Goal: Register for event/course

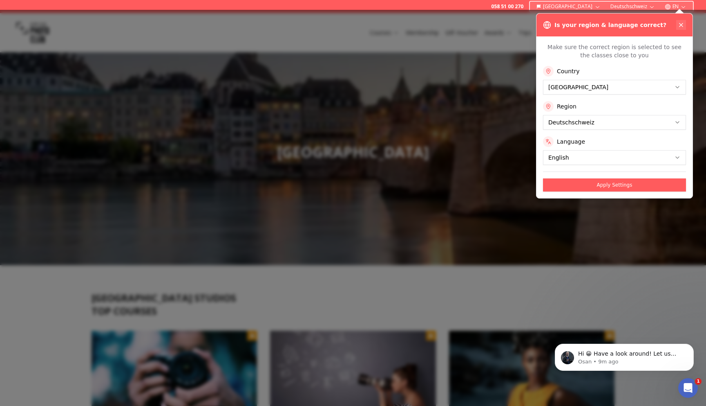
click at [681, 25] on icon at bounding box center [681, 24] width 3 height 3
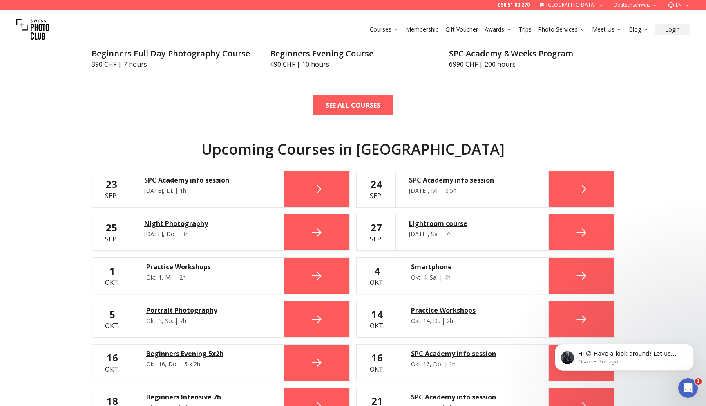
scroll to position [394, 0]
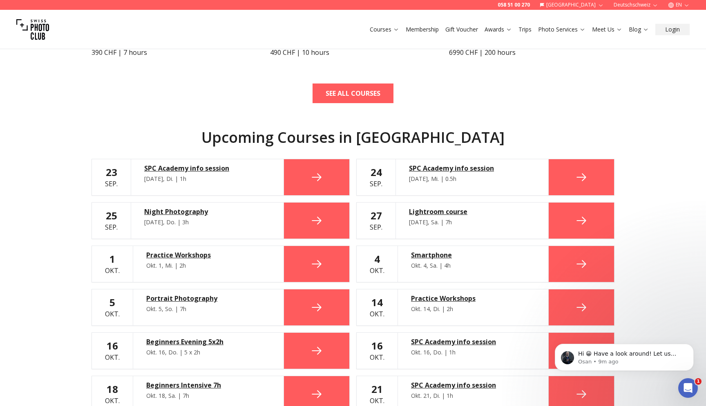
click at [110, 308] on div "5 Okt." at bounding box center [112, 307] width 15 height 23
click at [152, 305] on div "Okt. 5, So. | 7h" at bounding box center [208, 309] width 124 height 8
click at [157, 302] on div "Portrait Photography" at bounding box center [208, 298] width 124 height 10
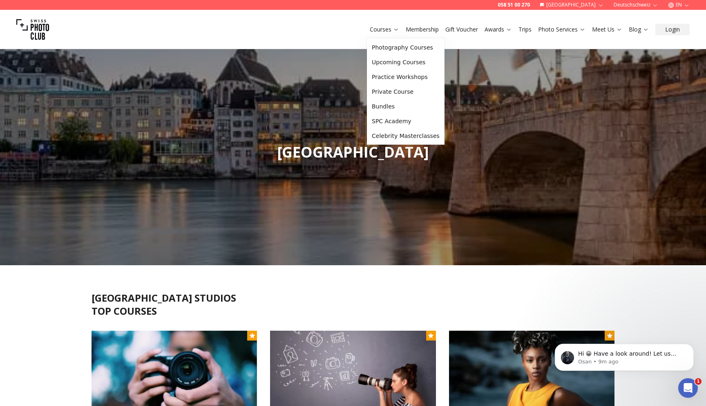
click at [392, 27] on link "Courses" at bounding box center [384, 29] width 29 height 8
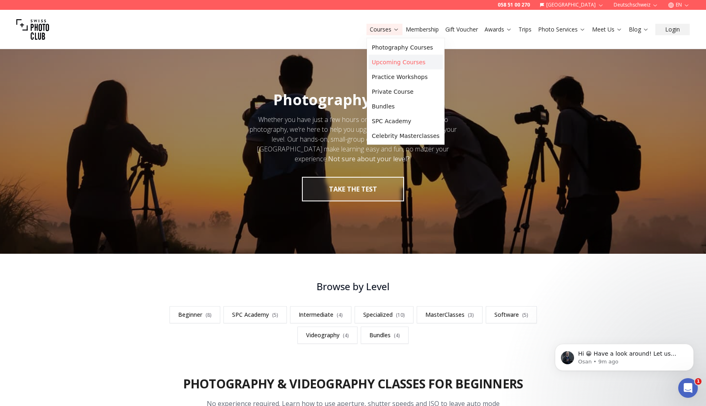
click at [400, 62] on link "Upcoming Courses" at bounding box center [406, 62] width 74 height 15
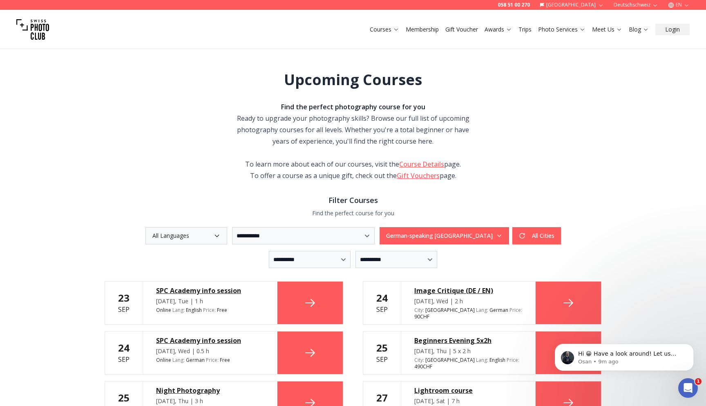
scroll to position [8, 0]
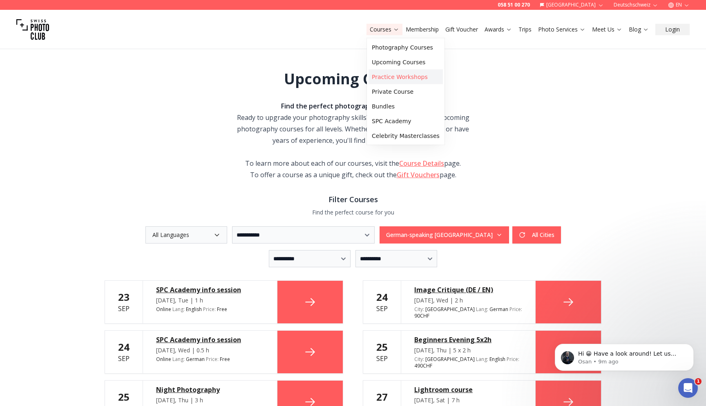
click at [388, 74] on link "Practice Workshops" at bounding box center [406, 76] width 74 height 15
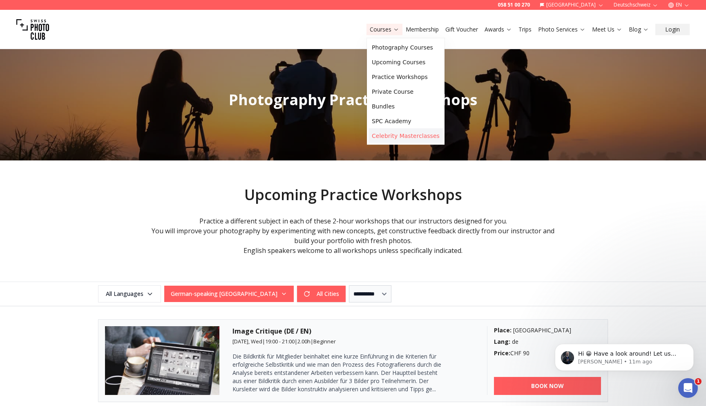
click at [386, 132] on link "Celebrity Masterclasses" at bounding box center [406, 135] width 74 height 15
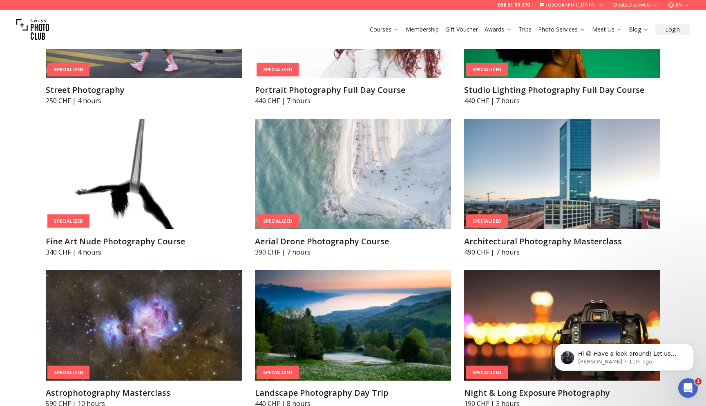
scroll to position [1729, 0]
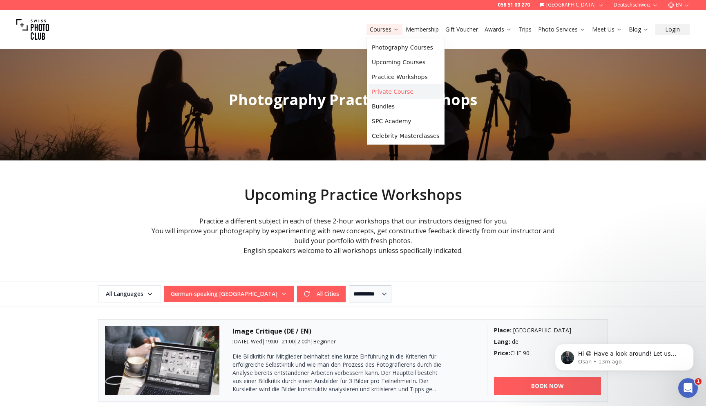
click at [409, 94] on link "Private Course" at bounding box center [406, 91] width 74 height 15
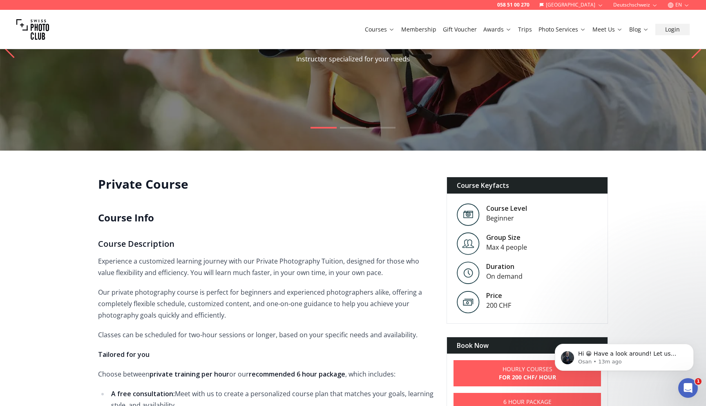
scroll to position [50, 0]
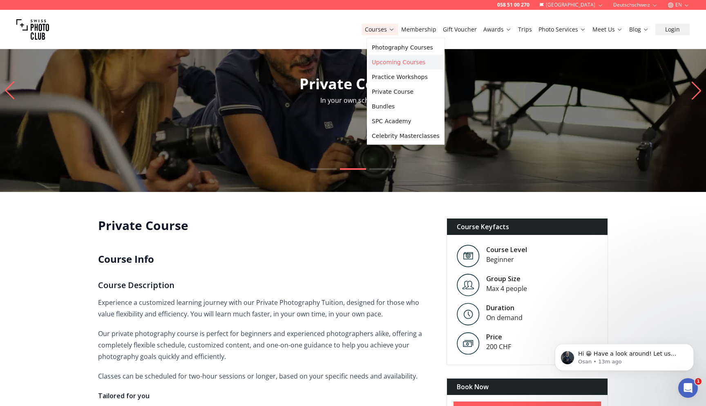
click at [389, 65] on link "Upcoming Courses" at bounding box center [406, 62] width 74 height 15
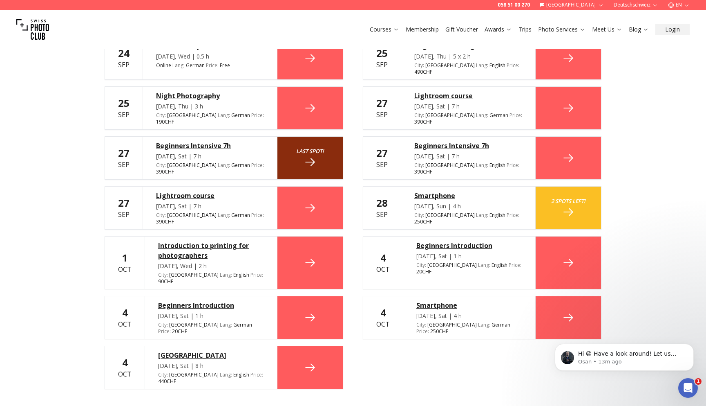
scroll to position [303, 0]
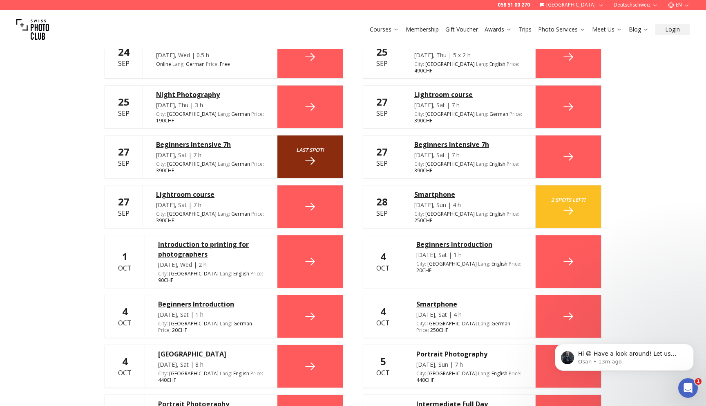
click at [197, 349] on div "[GEOGRAPHIC_DATA]" at bounding box center [211, 354] width 106 height 10
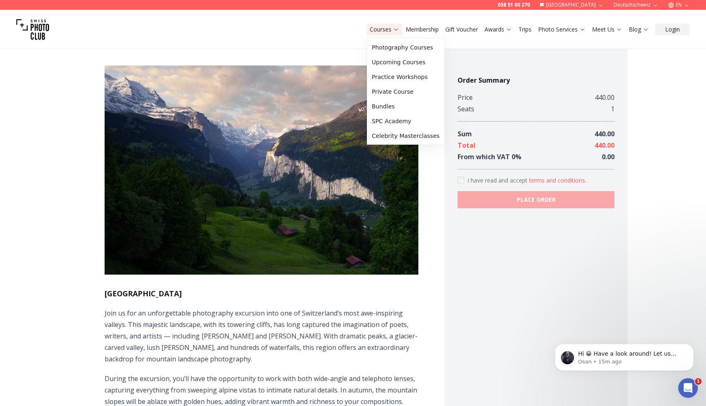
click at [385, 30] on link "Courses" at bounding box center [384, 29] width 29 height 8
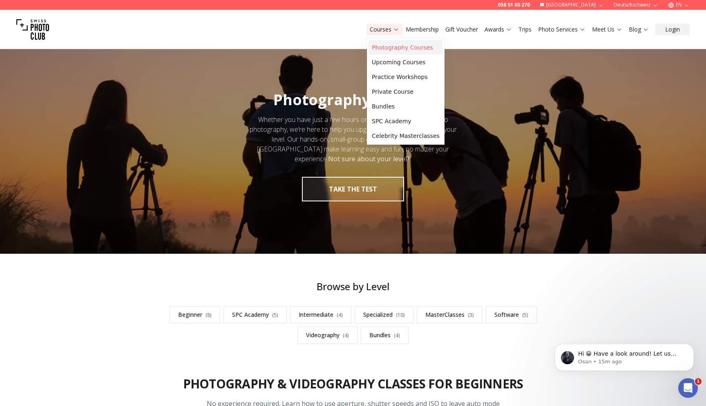
click at [394, 49] on link "Photography Courses" at bounding box center [406, 47] width 74 height 15
click at [391, 64] on link "Upcoming Courses" at bounding box center [406, 62] width 74 height 15
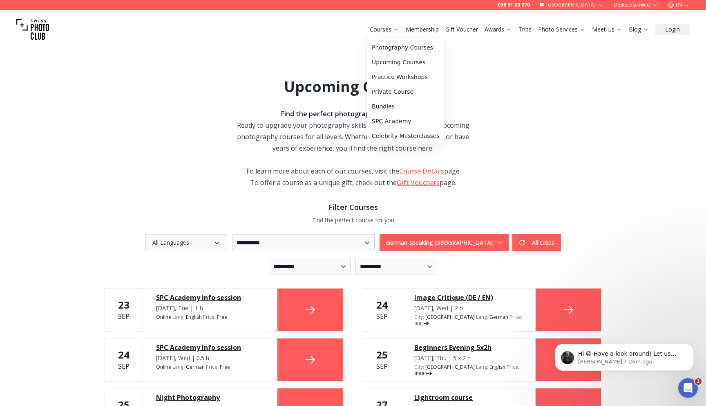
click at [384, 27] on link "Courses" at bounding box center [384, 29] width 29 height 8
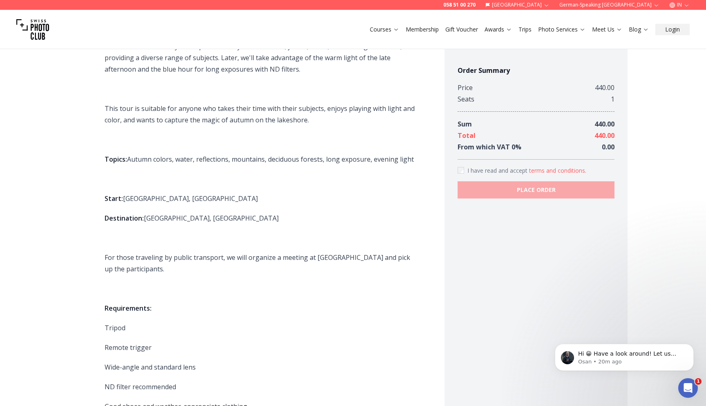
scroll to position [401, 0]
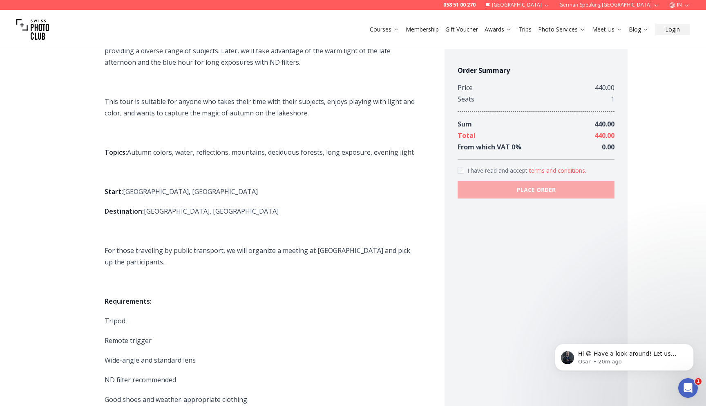
drag, startPoint x: 125, startPoint y: 193, endPoint x: 240, endPoint y: 191, distance: 115.7
click at [241, 191] on p "Start: Rhodannenberg car park, Klöntalersee" at bounding box center [262, 191] width 314 height 11
copy font "Rhodannenberg car park, Klöntalersee"
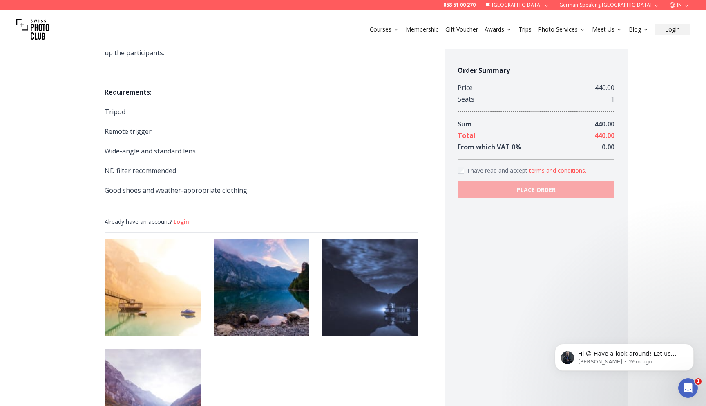
scroll to position [691, 0]
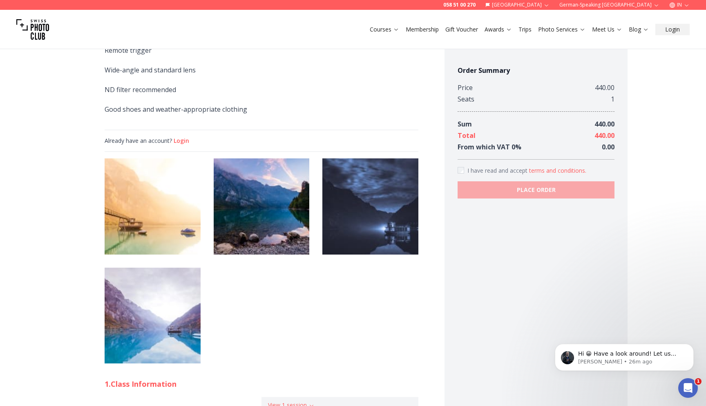
click at [190, 211] on img at bounding box center [153, 206] width 96 height 96
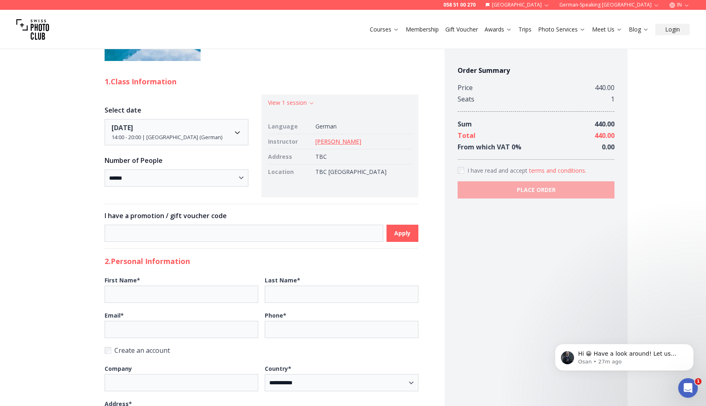
scroll to position [1013, 0]
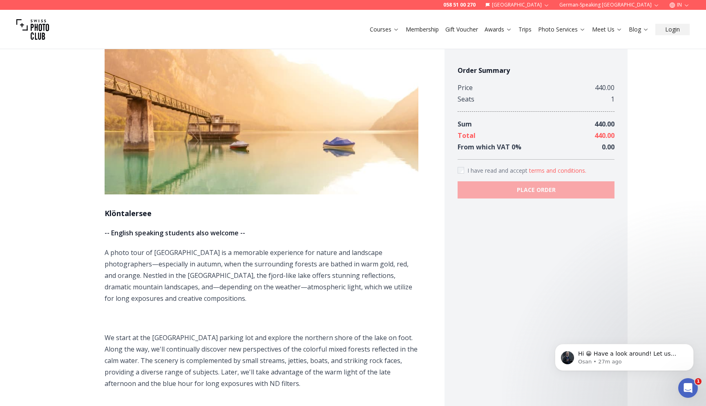
scroll to position [0, 0]
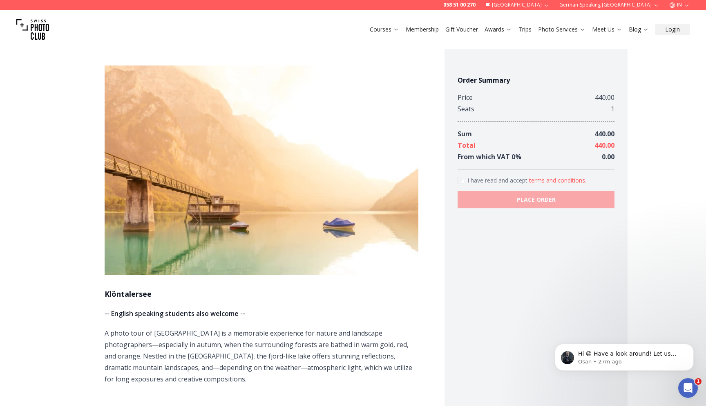
click at [133, 290] on h1 "Klöntalersee" at bounding box center [262, 293] width 314 height 11
copy h1 "Klöntalersee"
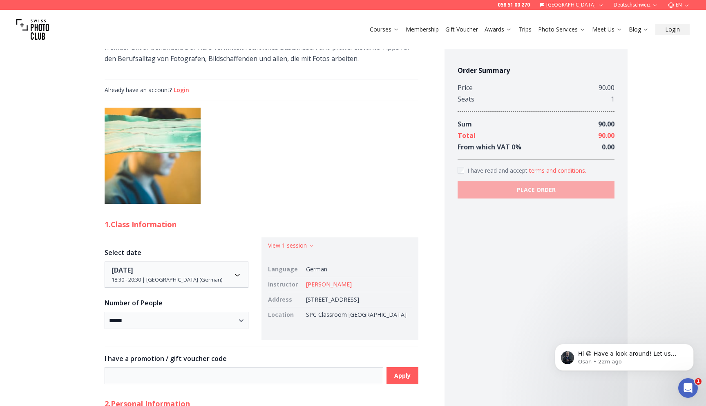
scroll to position [579, 0]
